Goal: Task Accomplishment & Management: Use online tool/utility

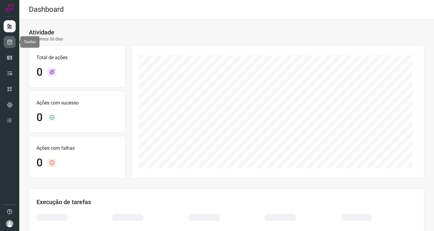
click at [10, 42] on icon at bounding box center [10, 42] width 6 height 6
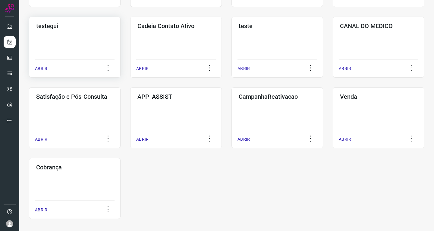
scroll to position [176, 0]
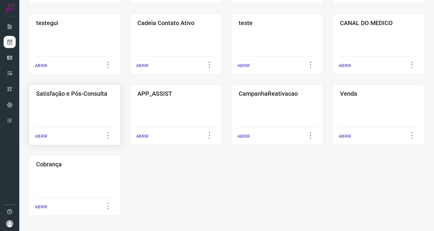
click at [130, 114] on div "Satisfação e Pós-Consulta ABRIR" at bounding box center [176, 114] width 92 height 61
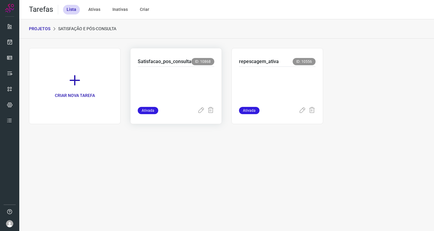
click at [169, 79] on p at bounding box center [176, 85] width 77 height 30
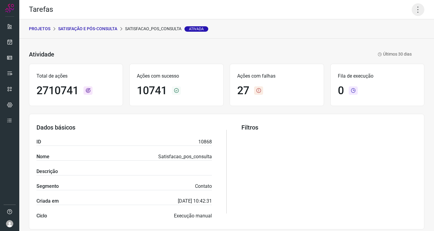
click at [413, 10] on icon at bounding box center [418, 9] width 13 height 13
click at [382, 39] on li "Executar" at bounding box center [392, 40] width 55 height 10
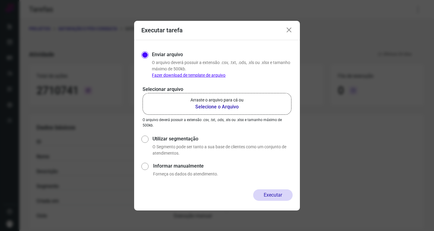
click at [240, 99] on p "Arraste o arquivo para cá ou" at bounding box center [217, 100] width 53 height 6
click at [0, 0] on input "Arraste o arquivo para cá ou Selecione o Arquivo" at bounding box center [0, 0] width 0 height 0
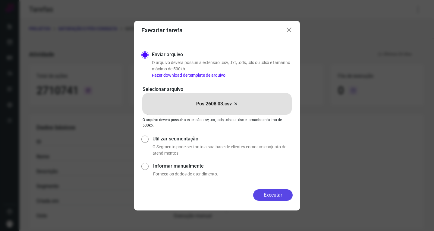
click at [276, 194] on button "Executar" at bounding box center [273, 194] width 40 height 11
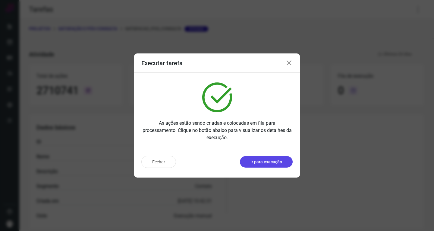
click at [271, 160] on p "Ir para execução" at bounding box center [267, 162] width 32 height 6
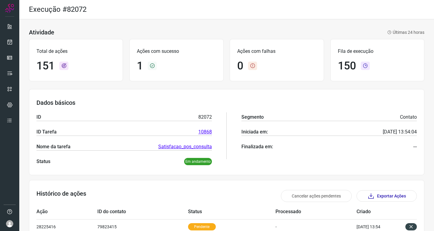
click at [161, 96] on div "Dados básicos ID 82072 ID Tarefa 10868 Nome da tarefa Satisfacao_pos_consulta S…" at bounding box center [227, 132] width 396 height 86
